Goal: Information Seeking & Learning: Understand process/instructions

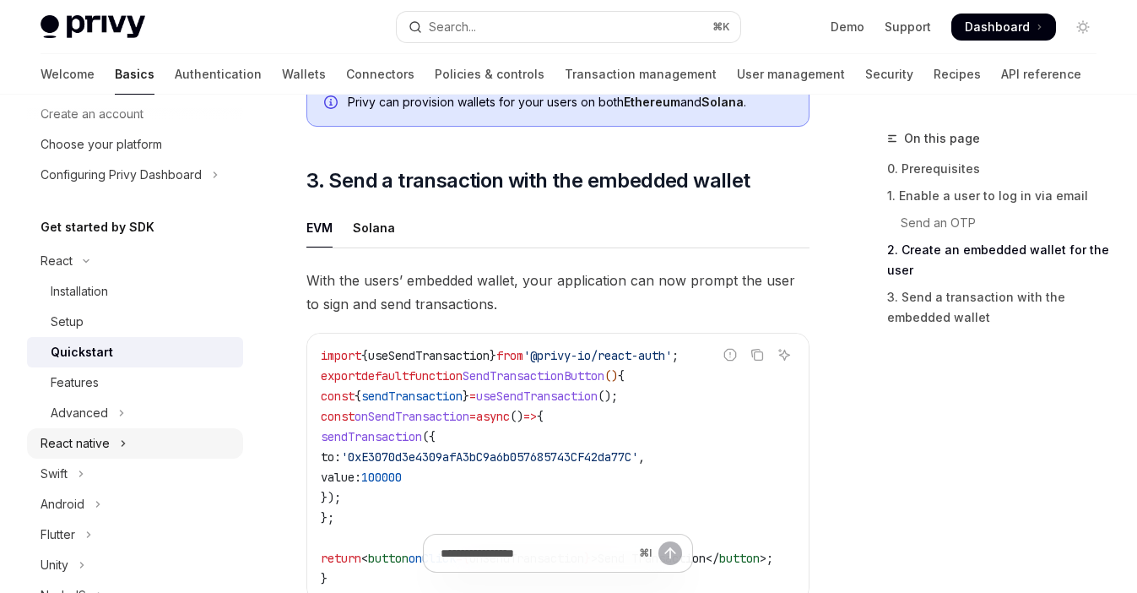
scroll to position [76, 0]
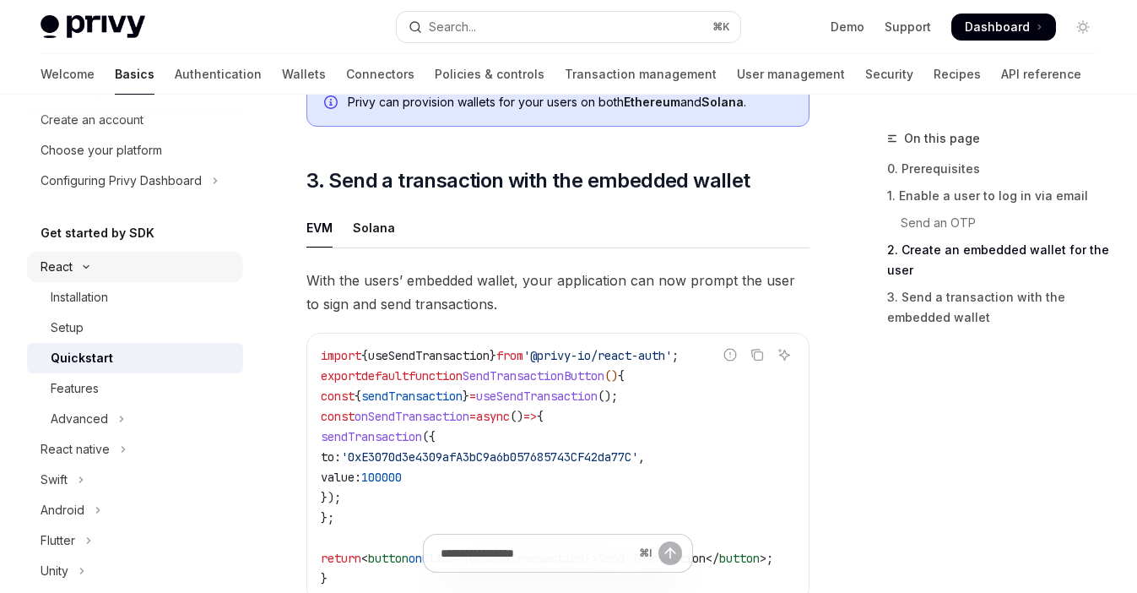
click at [105, 260] on button "React" at bounding box center [135, 267] width 216 height 30
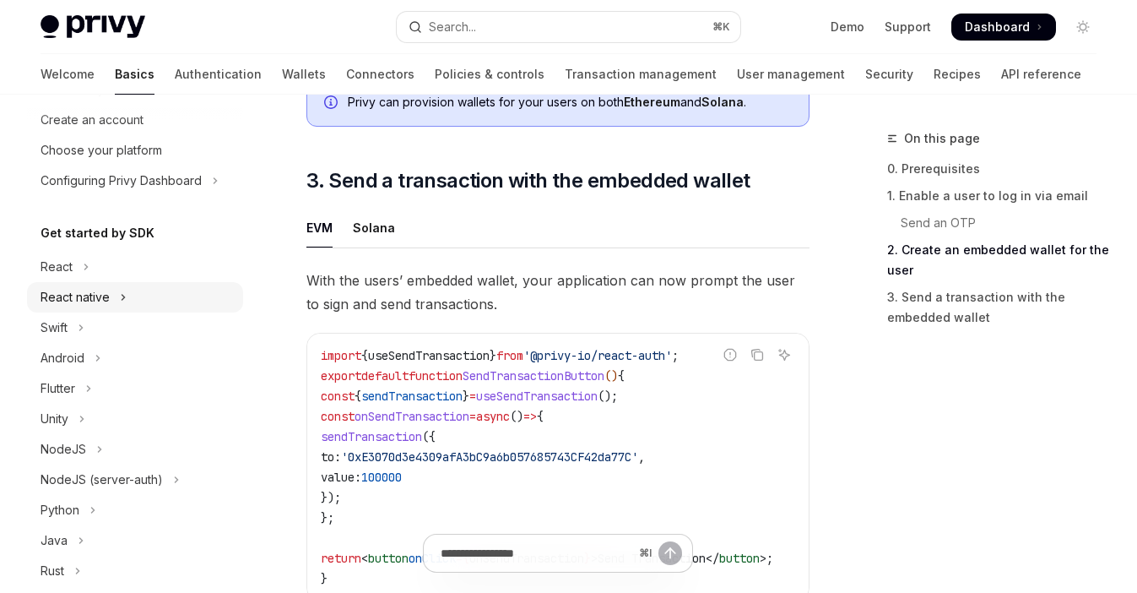
click at [106, 295] on div "React native" at bounding box center [75, 297] width 69 height 20
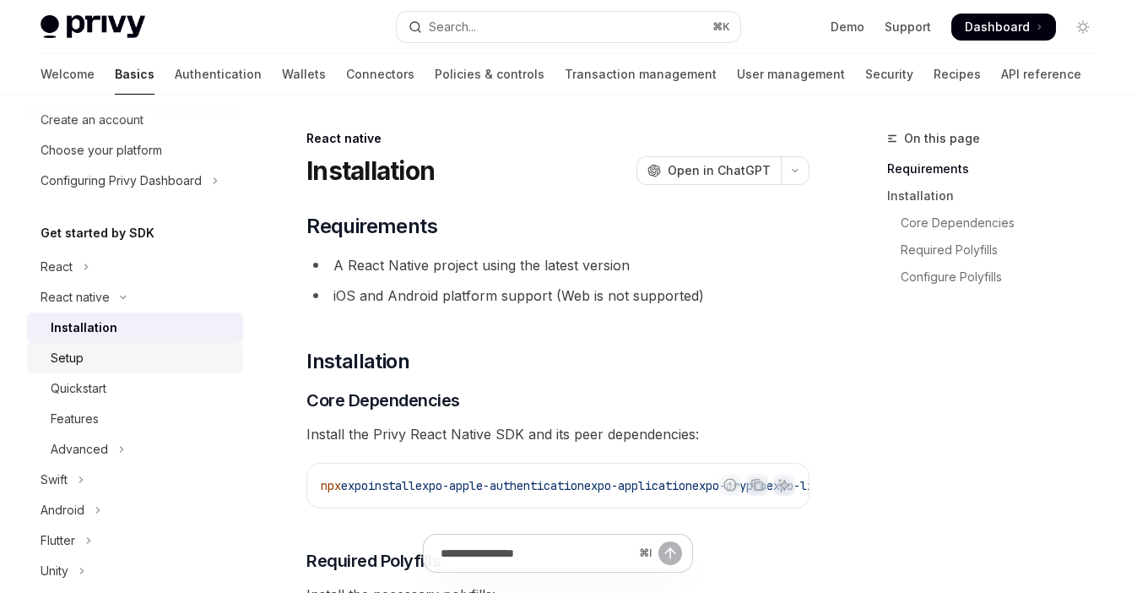
scroll to position [130, 0]
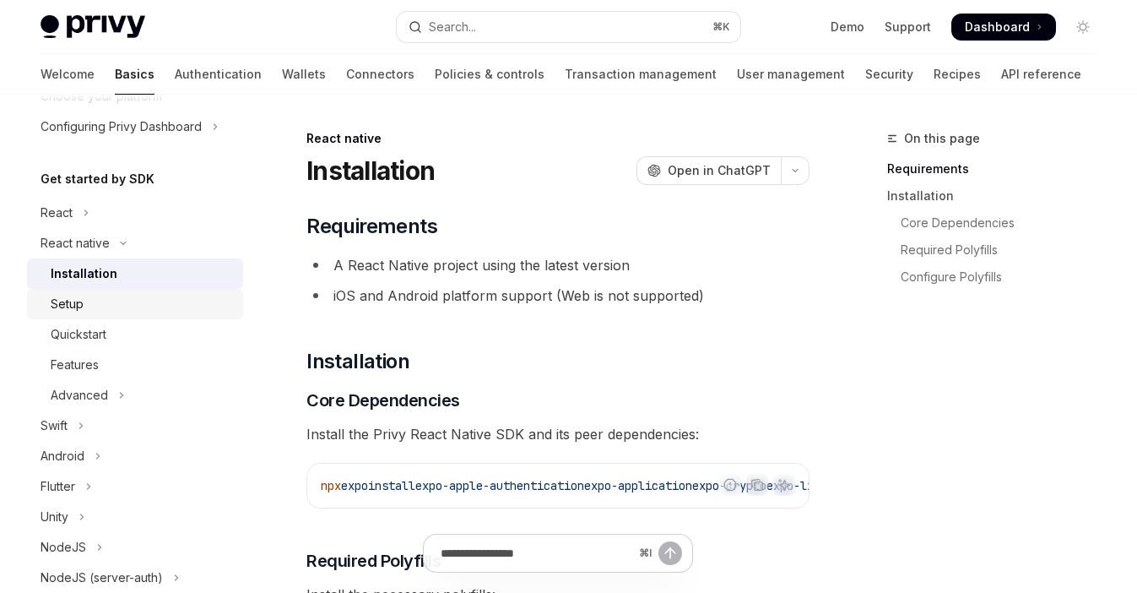
click at [125, 360] on div "Features" at bounding box center [142, 365] width 182 height 20
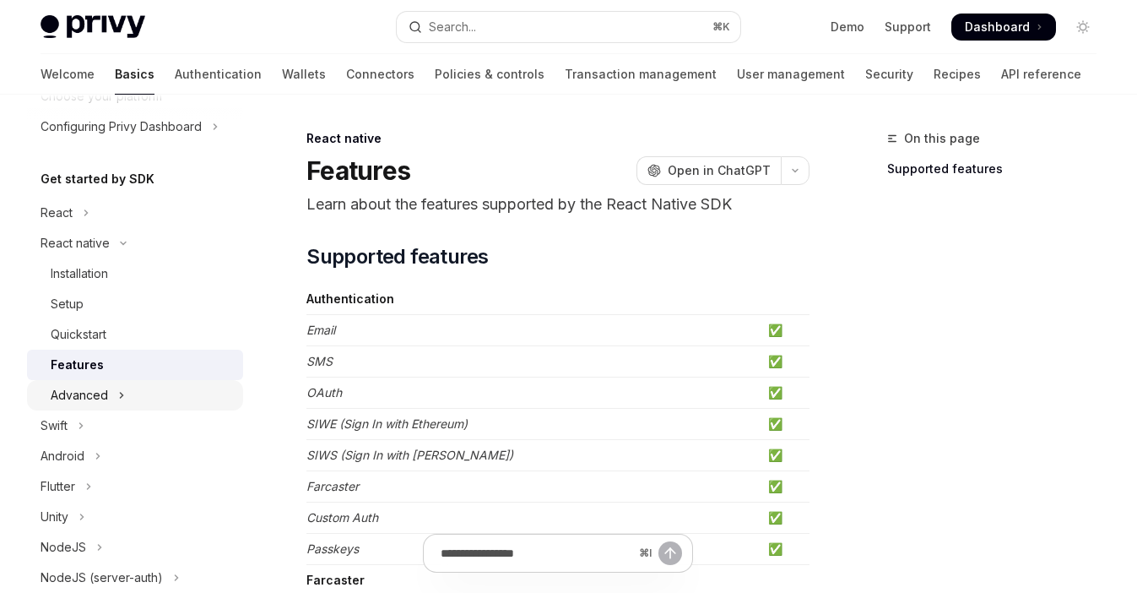
click at [141, 388] on button "Advanced" at bounding box center [135, 395] width 216 height 30
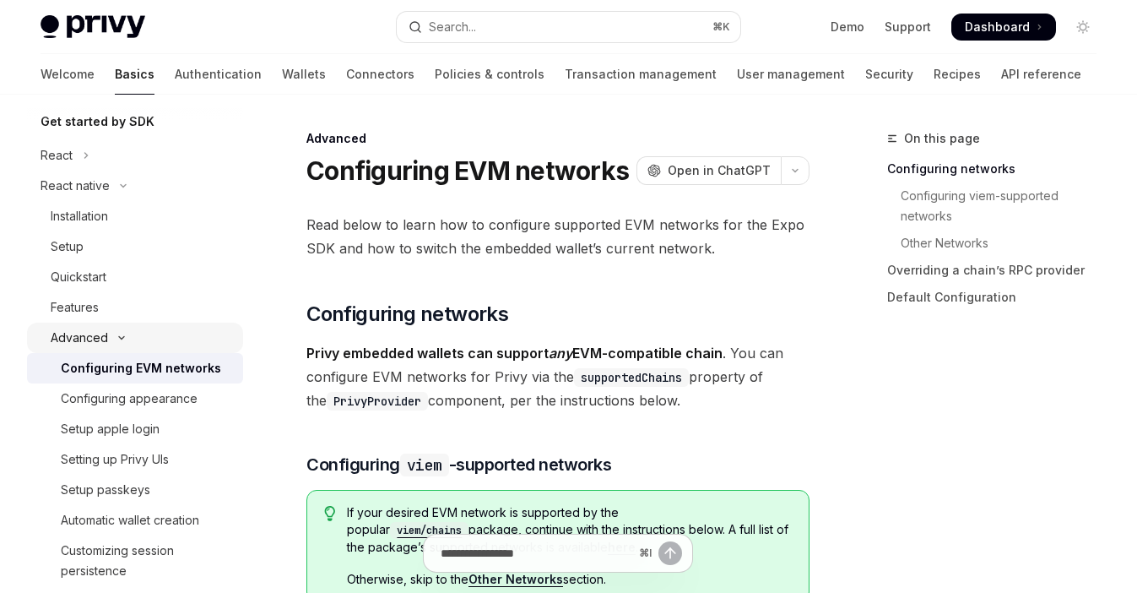
scroll to position [252, 0]
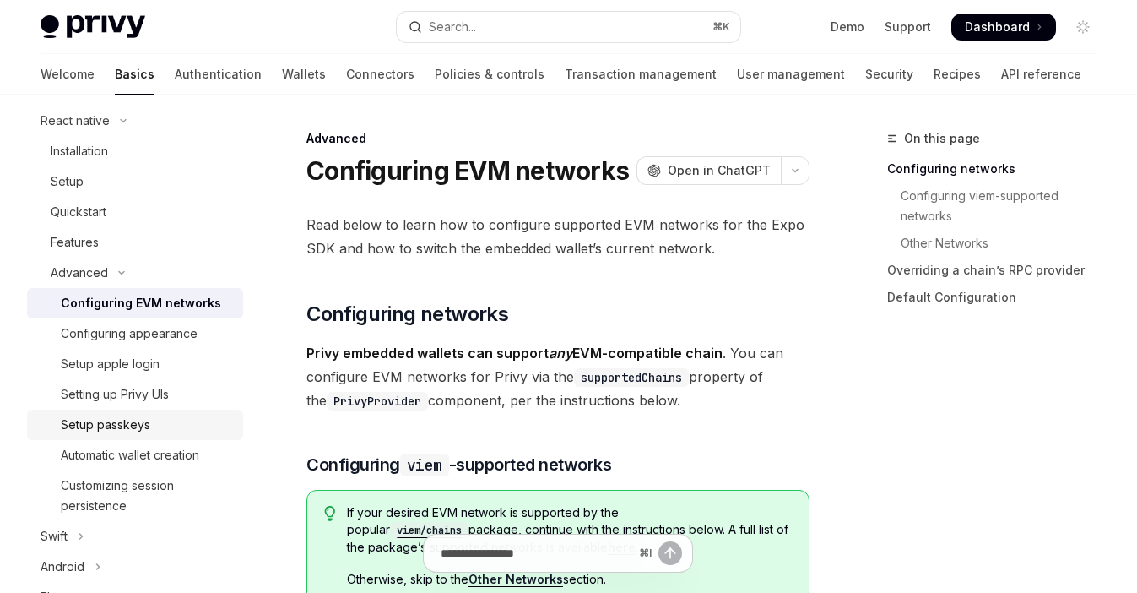
click at [149, 430] on div "Setup passkeys" at bounding box center [105, 424] width 89 height 20
type textarea "*"
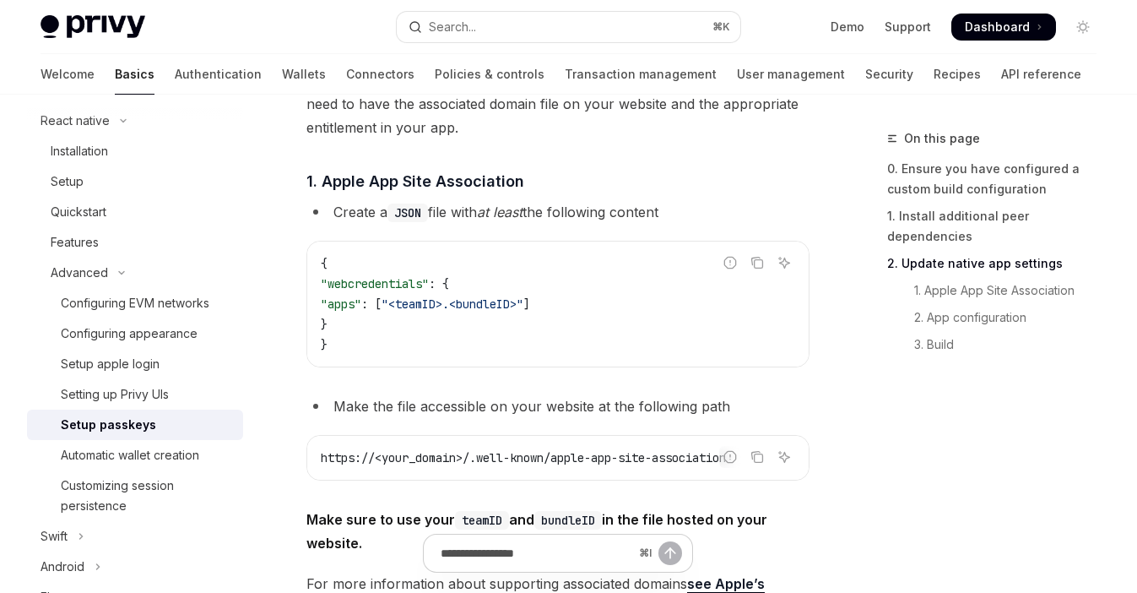
scroll to position [651, 0]
